Goal: Information Seeking & Learning: Learn about a topic

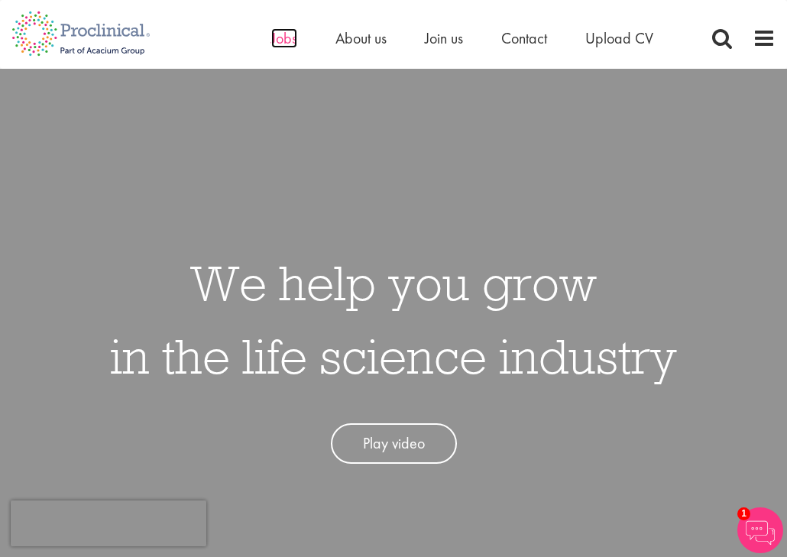
click at [280, 39] on span "Jobs" at bounding box center [284, 38] width 26 height 20
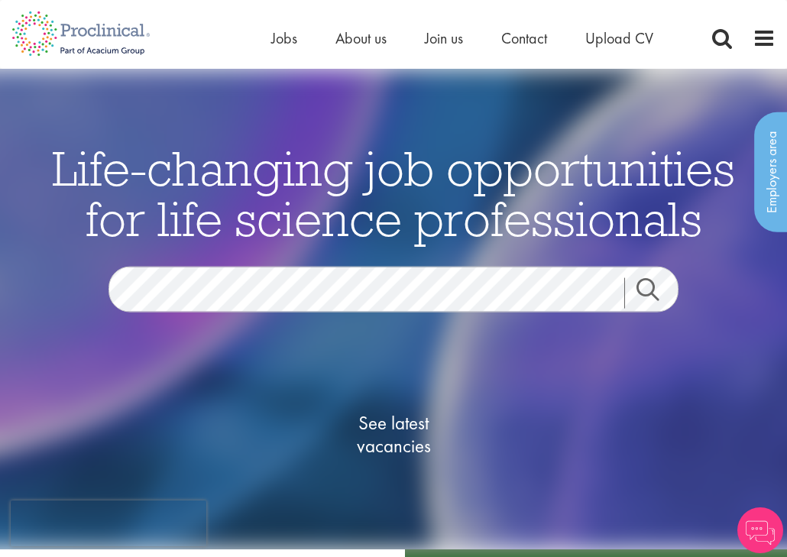
click at [403, 446] on span "See latest vacancies" at bounding box center [393, 435] width 153 height 46
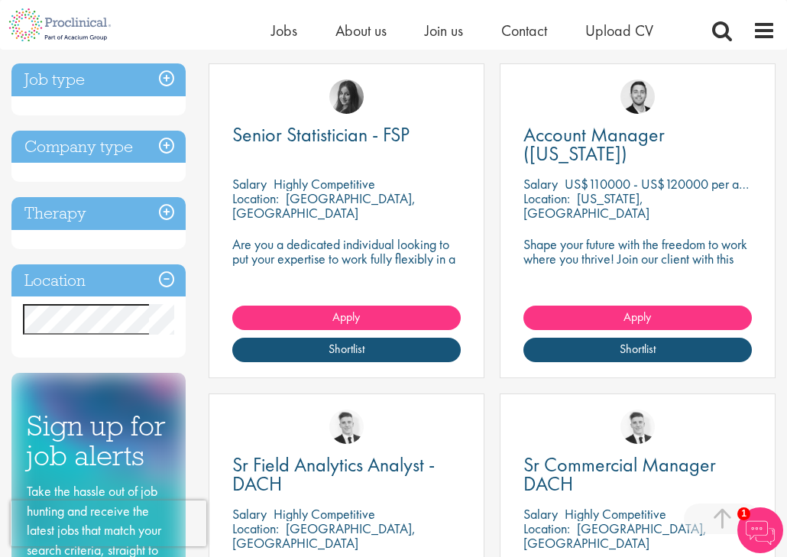
scroll to position [601, 0]
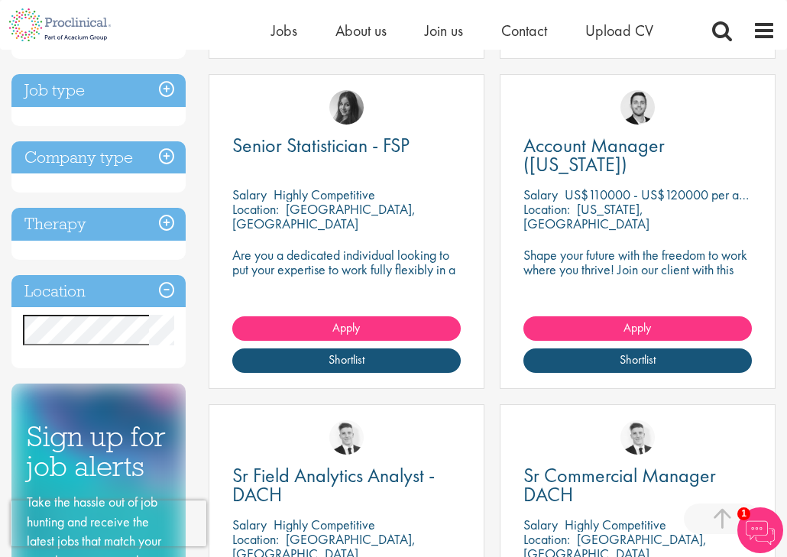
click at [92, 298] on h3 "Location" at bounding box center [98, 291] width 174 height 33
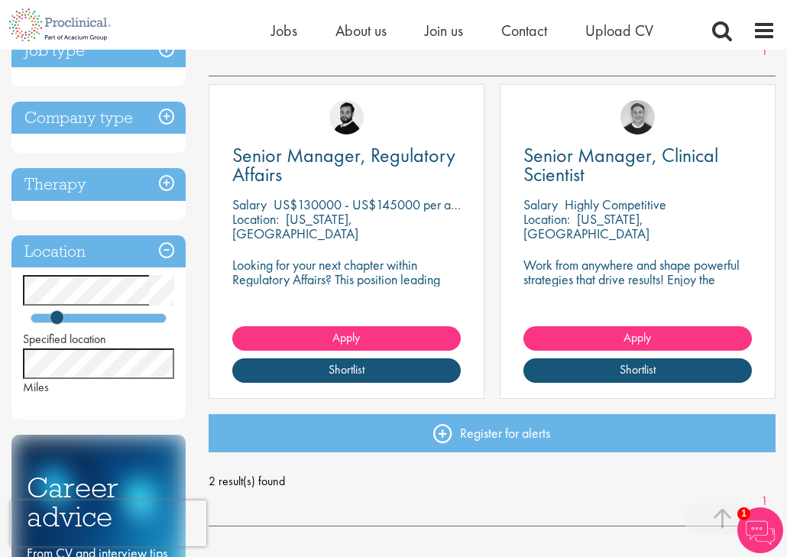
scroll to position [251, 0]
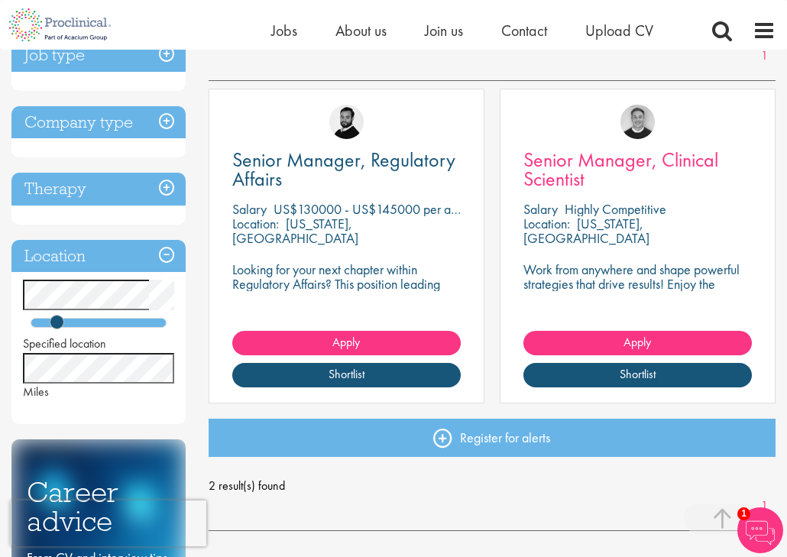
click at [566, 175] on span "Senior Manager, Clinical Scientist" at bounding box center [620, 169] width 195 height 45
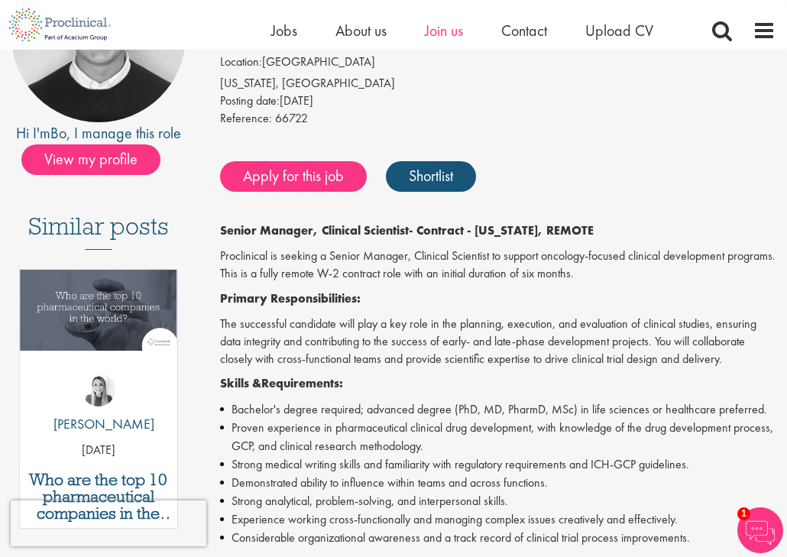
scroll to position [177, 0]
